Goal: Task Accomplishment & Management: Complete application form

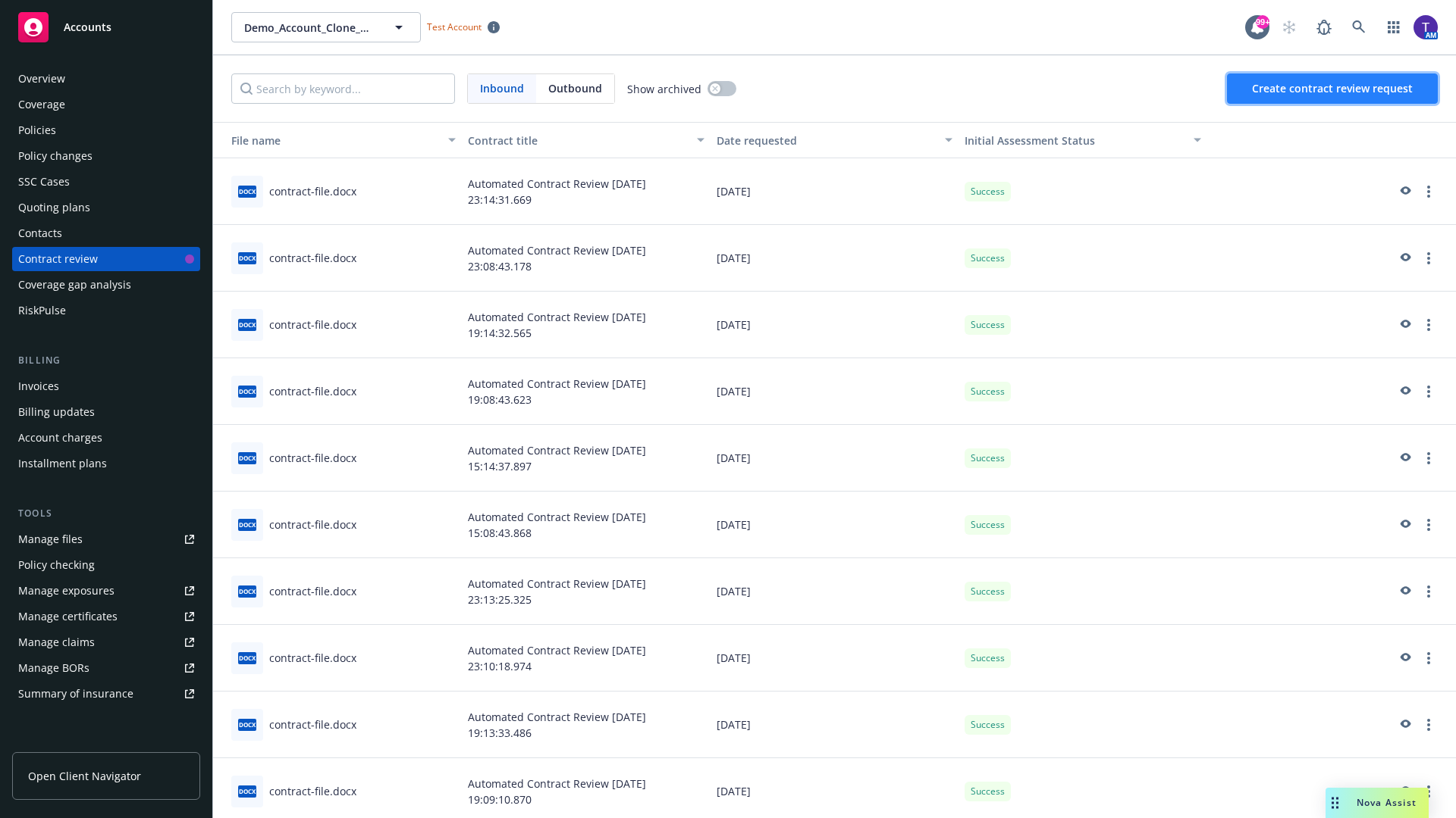
click at [1333, 89] on span "Create contract review request" at bounding box center [1332, 89] width 161 height 15
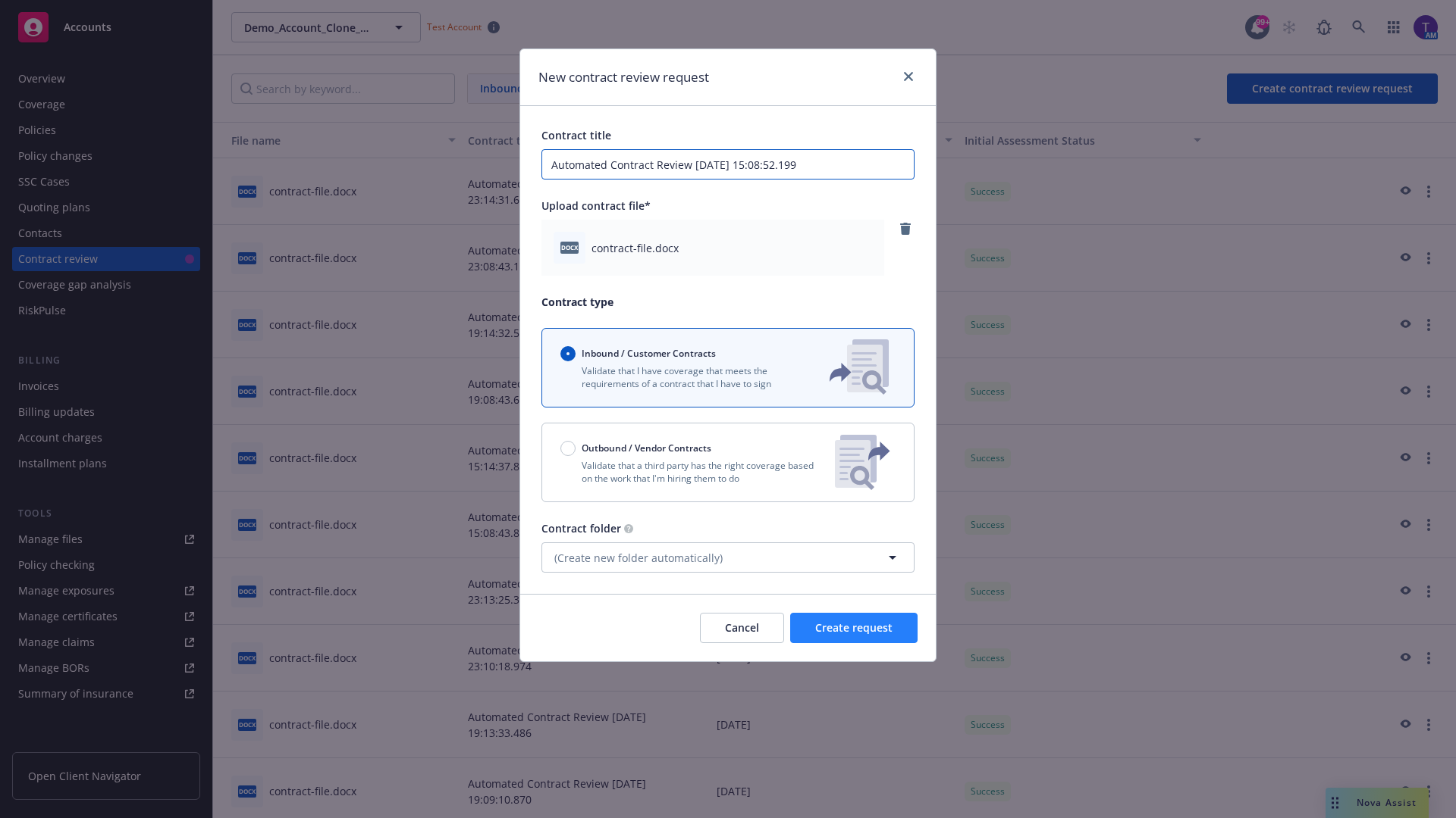
type input "Automated Contract Review [DATE] 15:08:52.199"
click at [854, 628] on span "Create request" at bounding box center [853, 628] width 78 height 15
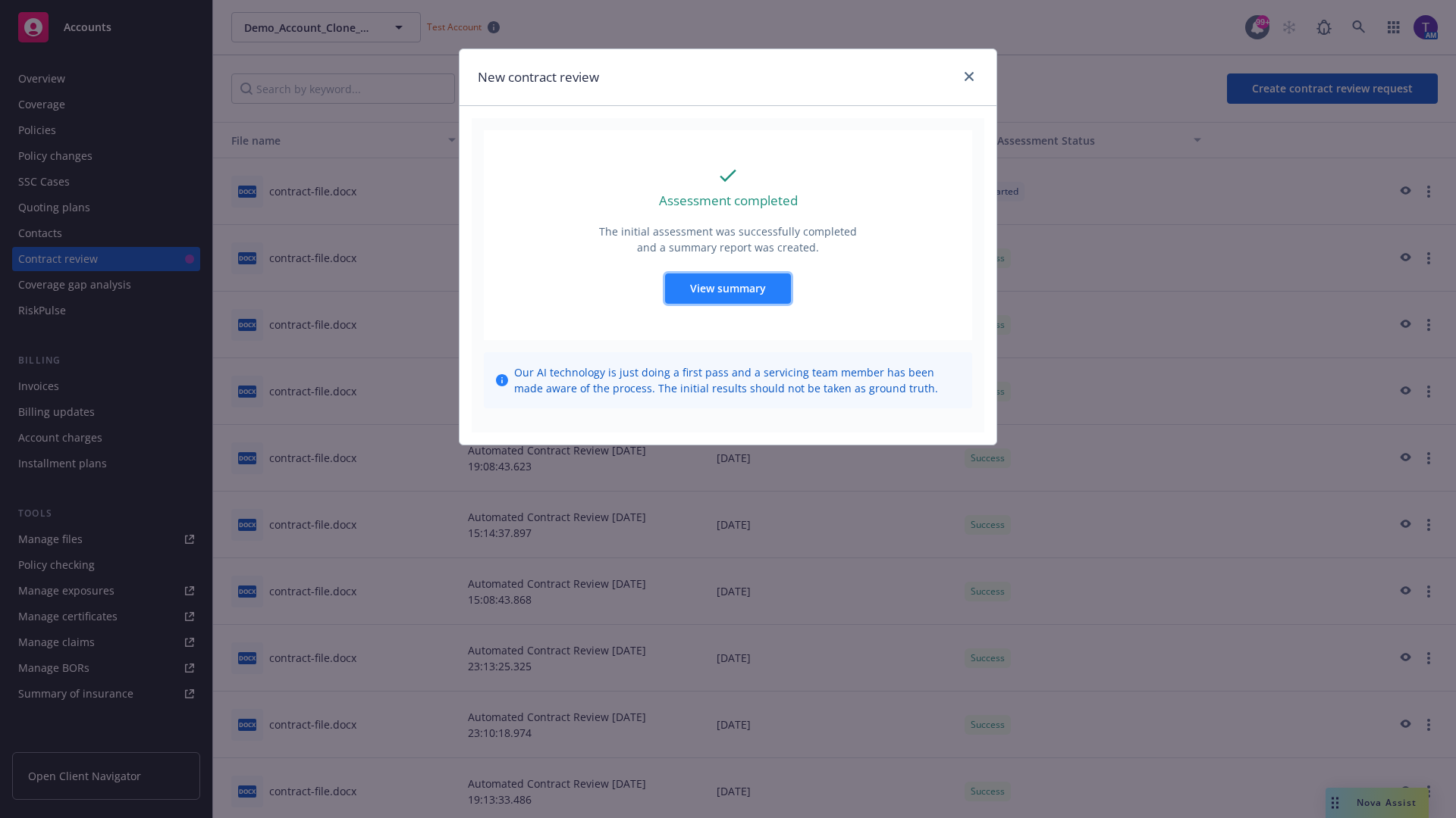
click at [727, 288] on span "View summary" at bounding box center [727, 288] width 76 height 15
